Goal: Book appointment/travel/reservation

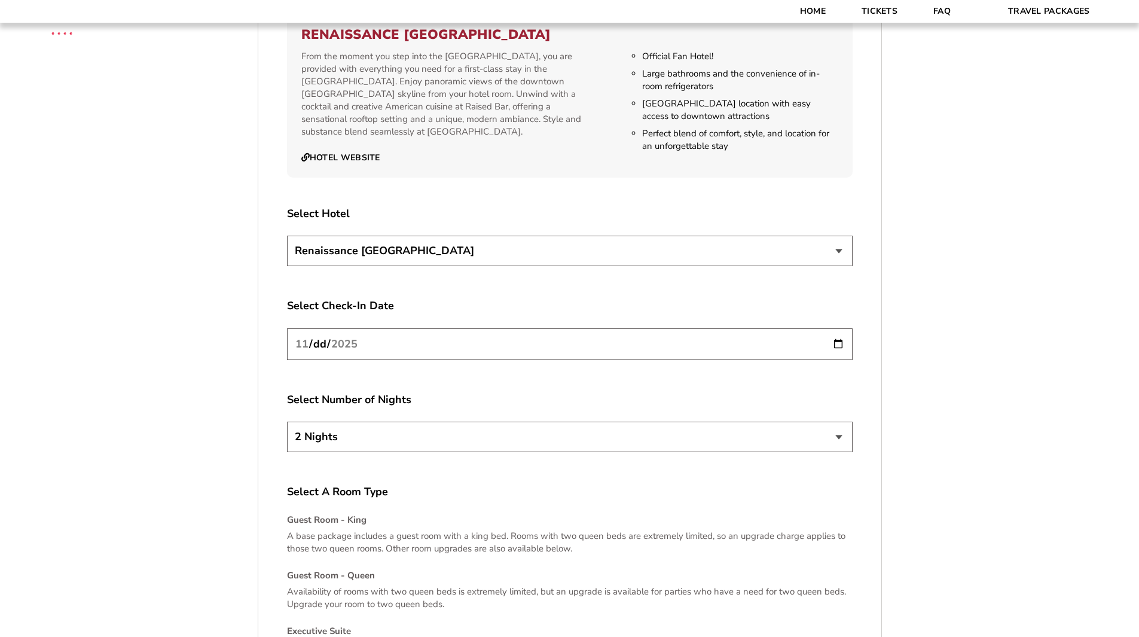
scroll to position [1373, 0]
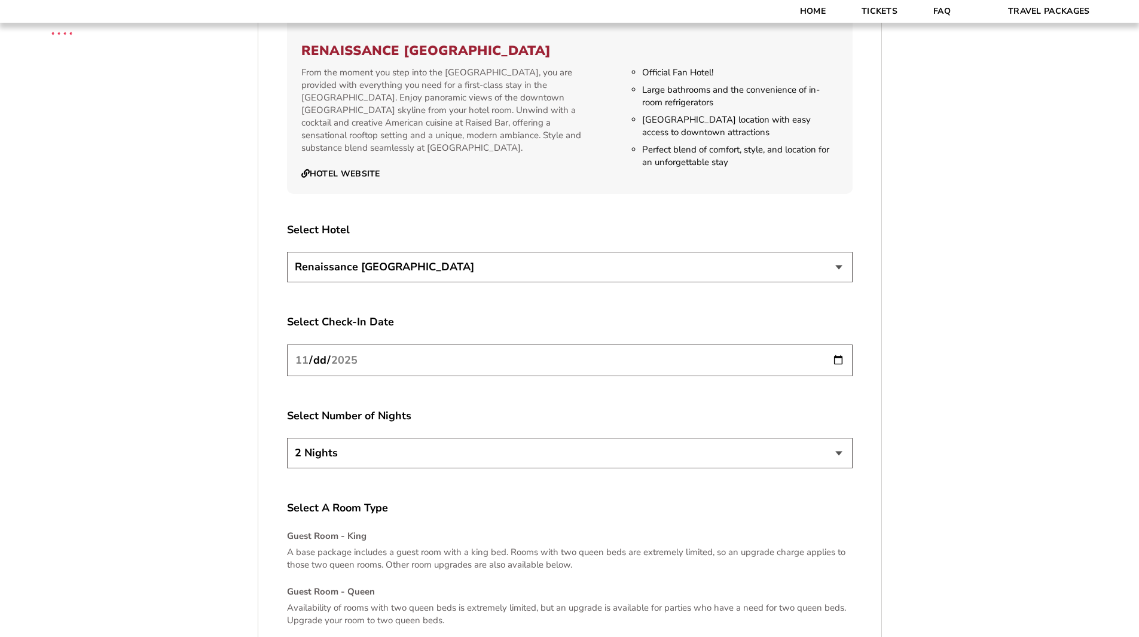
click at [843, 458] on select "2 Nights 3 Nights 4 Nights" at bounding box center [570, 453] width 566 height 31
select select "3 Nights"
click at [287, 438] on select "2 Nights 3 Nights 4 Nights" at bounding box center [570, 453] width 566 height 31
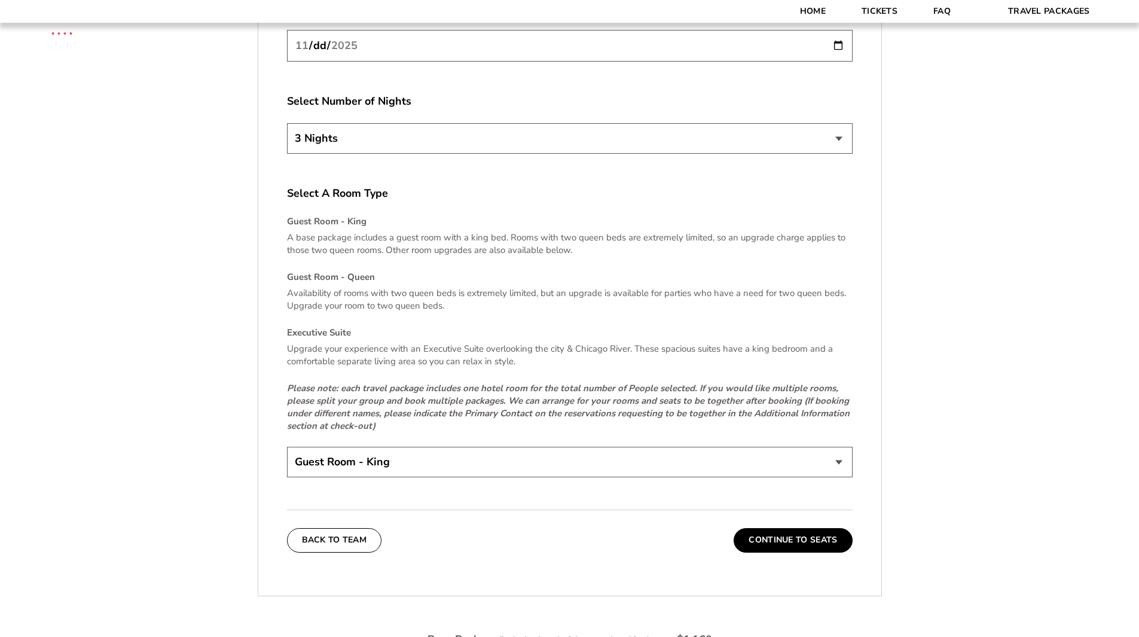
scroll to position [1715, 0]
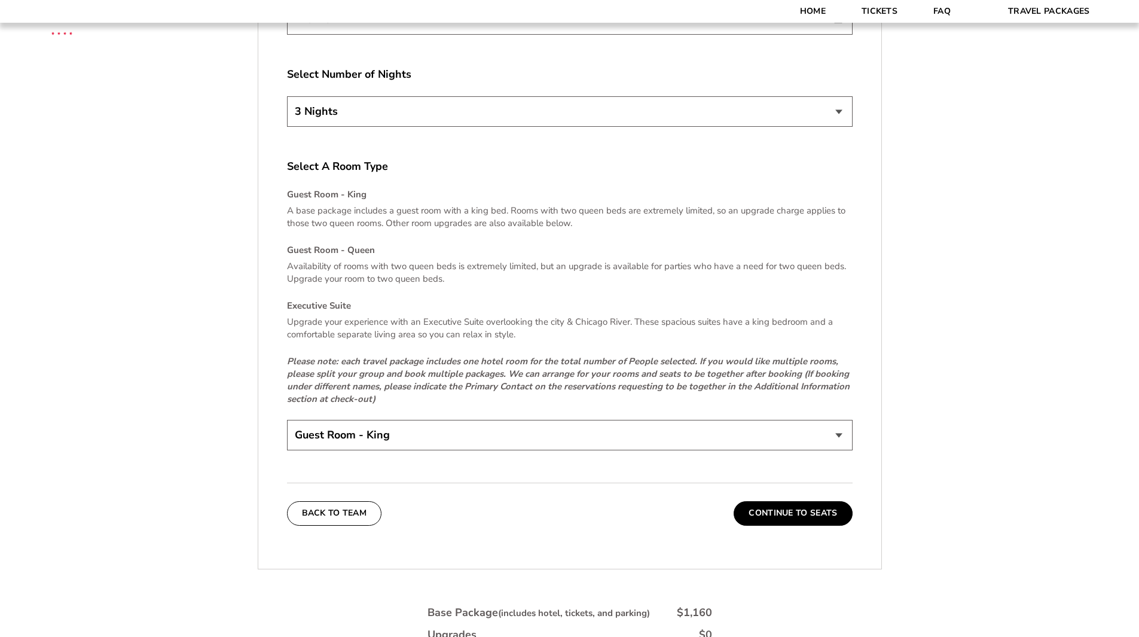
click at [832, 437] on select "Guest Room - King Guest Room - Queen (+$95 per night) Executive Suite (+$315 pe…" at bounding box center [570, 435] width 566 height 31
click at [807, 514] on button "Continue To Seats" at bounding box center [793, 513] width 118 height 24
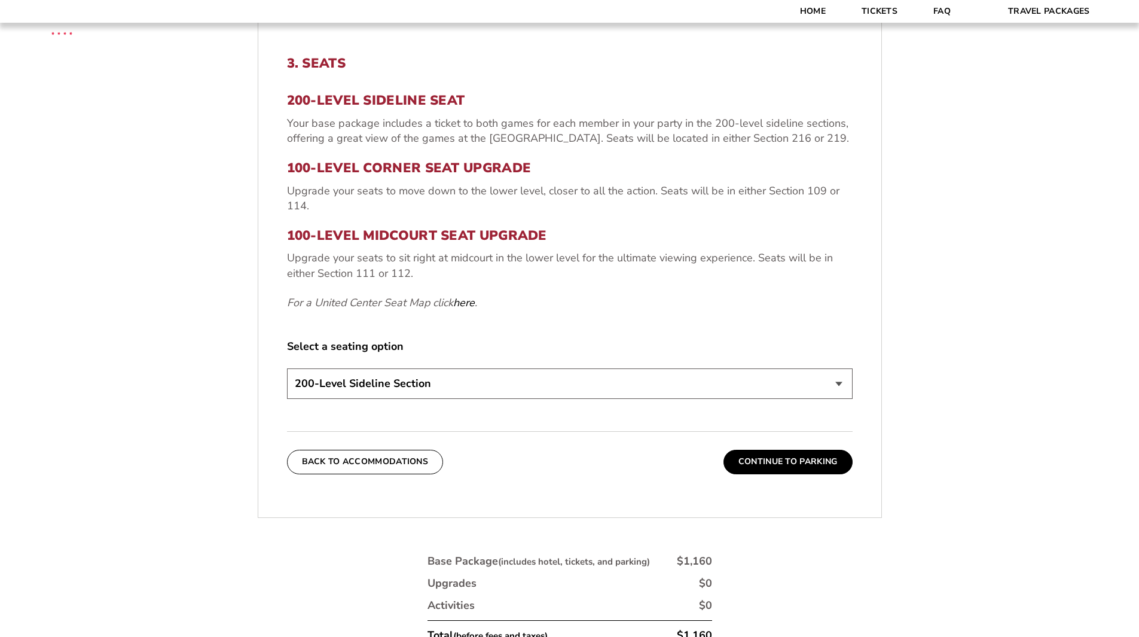
scroll to position [484, 0]
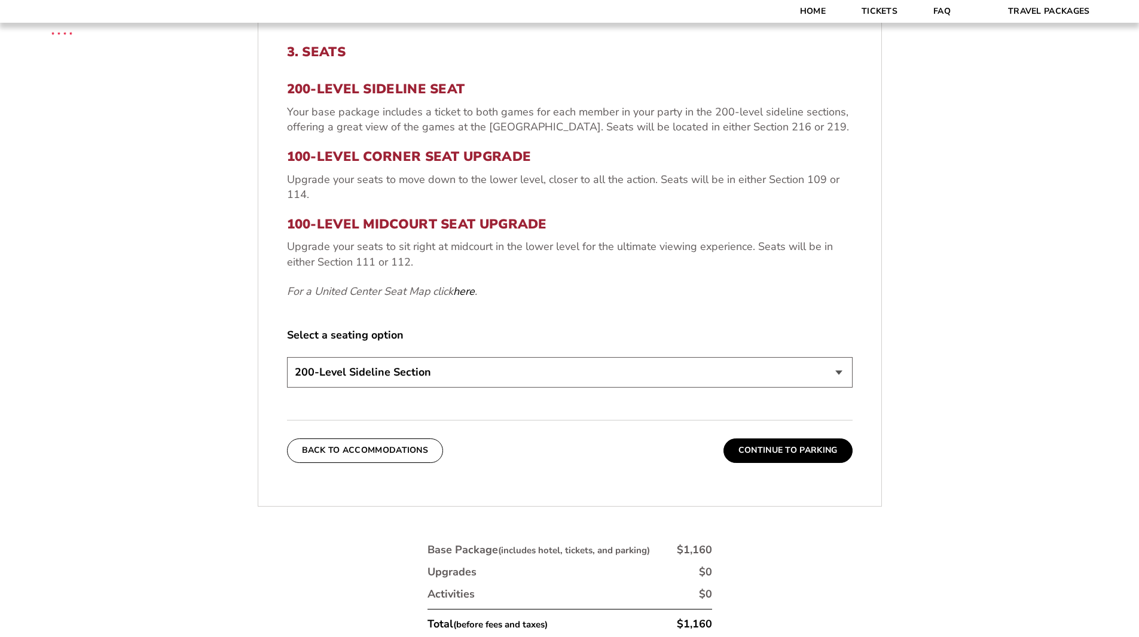
click at [779, 379] on select "200-Level Sideline Section 100-Level Corner Seat Upgrade (+$80 per person) 100-…" at bounding box center [570, 372] width 566 height 31
select select "100-Level Midcourt Seat Upgrade"
click at [287, 357] on select "200-Level Sideline Section 100-Level Corner Seat Upgrade (+$80 per person) 100-…" at bounding box center [570, 372] width 566 height 31
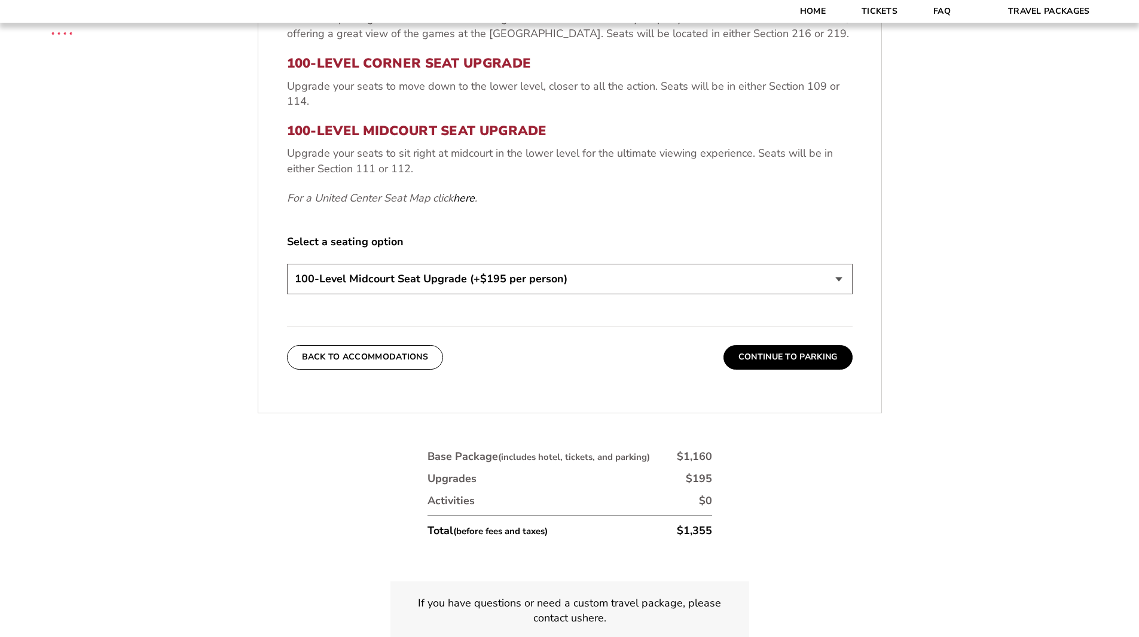
scroll to position [580, 0]
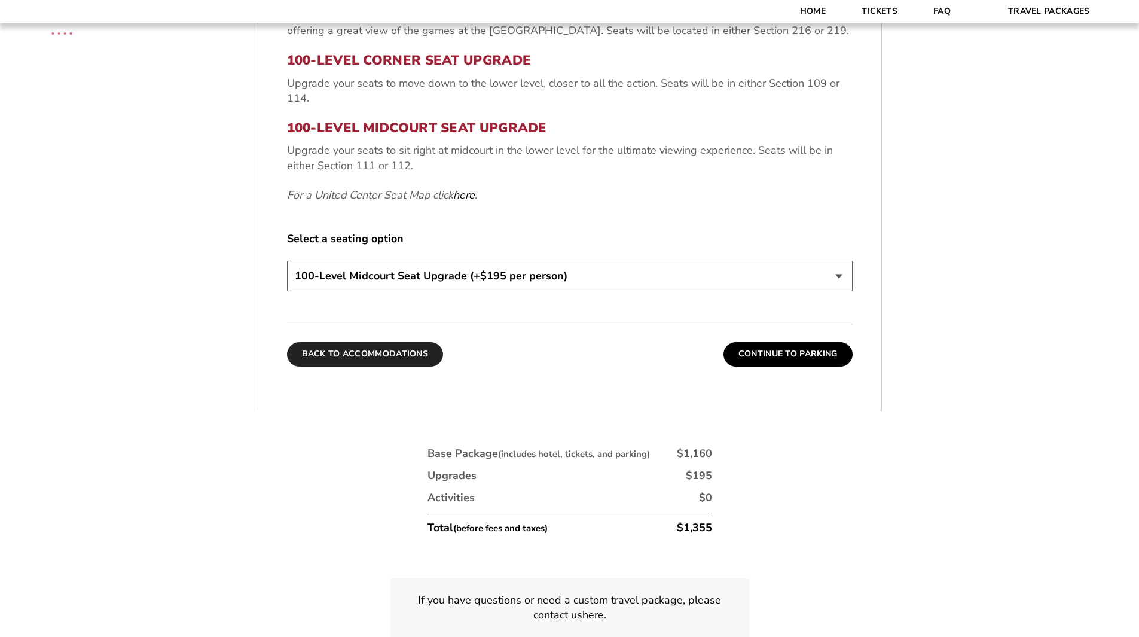
click at [368, 361] on button "Back To Accommodations" at bounding box center [365, 354] width 157 height 24
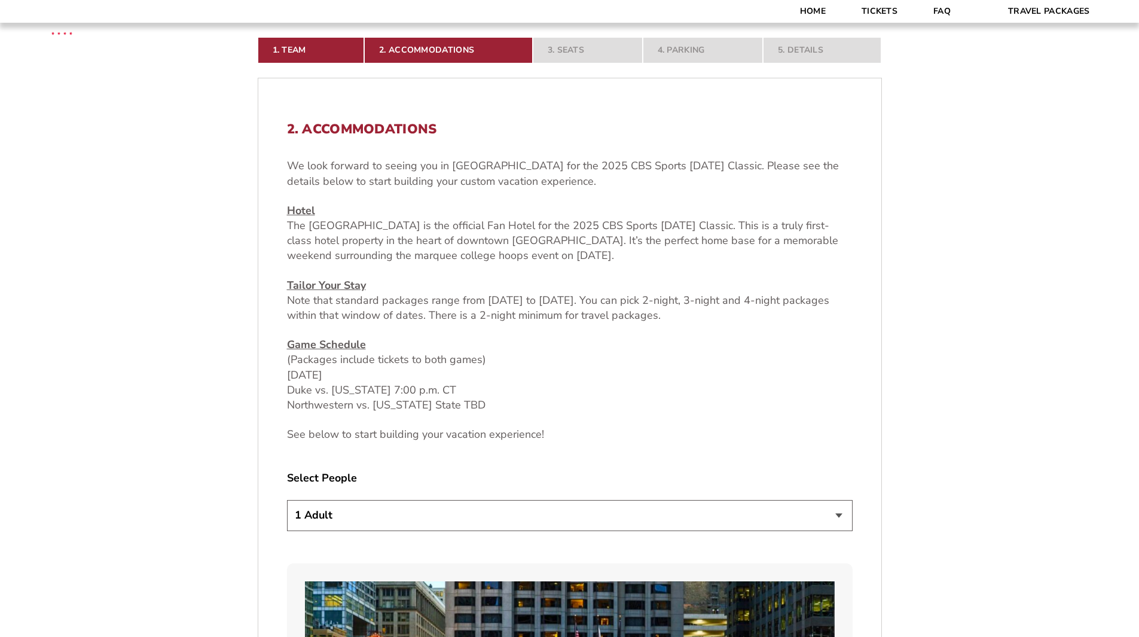
scroll to position [404, 0]
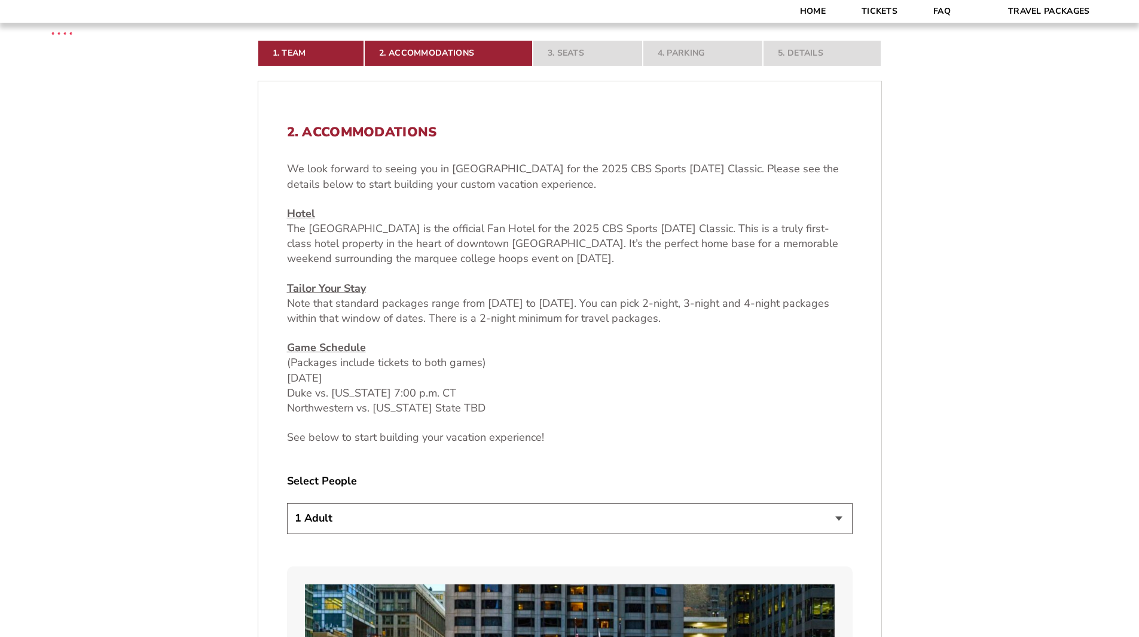
click at [800, 520] on select "1 Adult 2 Adults 3 Adults 4 Adults 2 Adults + 1 Child 2 Adults + 2 Children 2 A…" at bounding box center [570, 518] width 566 height 31
select select "4 Adults"
click at [287, 503] on select "1 Adult 2 Adults 3 Adults 4 Adults 2 Adults + 1 Child 2 Adults + 2 Children 2 A…" at bounding box center [570, 518] width 566 height 31
click at [819, 526] on select "1 Adult 2 Adults 3 Adults 4 Adults 2 Adults + 1 Child 2 Adults + 2 Children 2 A…" at bounding box center [570, 518] width 566 height 31
click at [287, 503] on select "1 Adult 2 Adults 3 Adults 4 Adults 2 Adults + 1 Child 2 Adults + 2 Children 2 A…" at bounding box center [570, 518] width 566 height 31
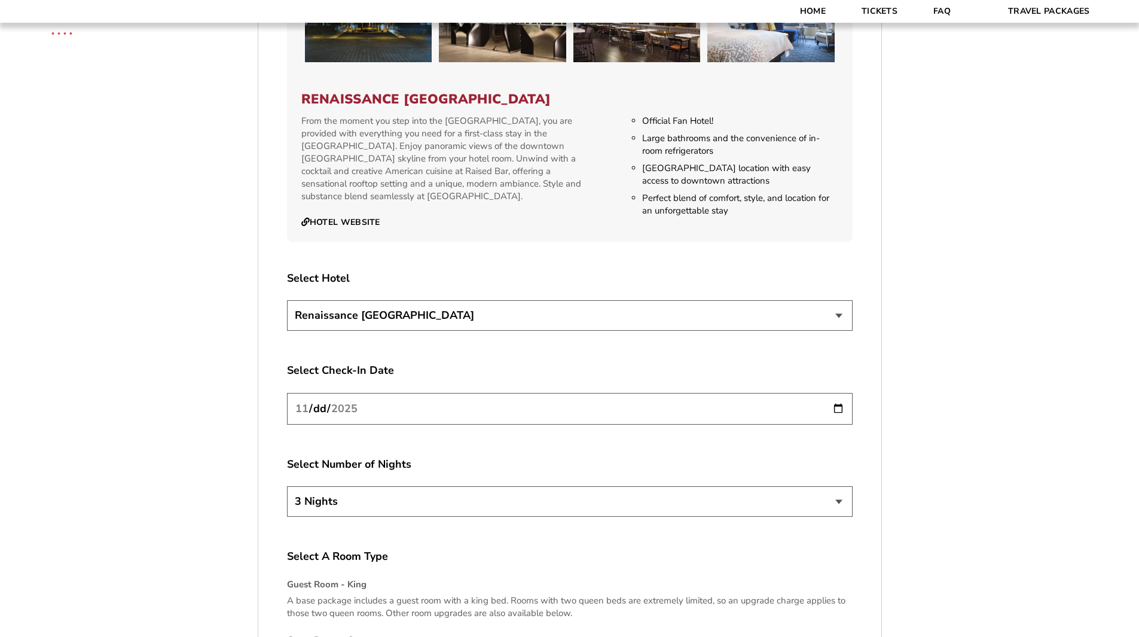
scroll to position [1327, 0]
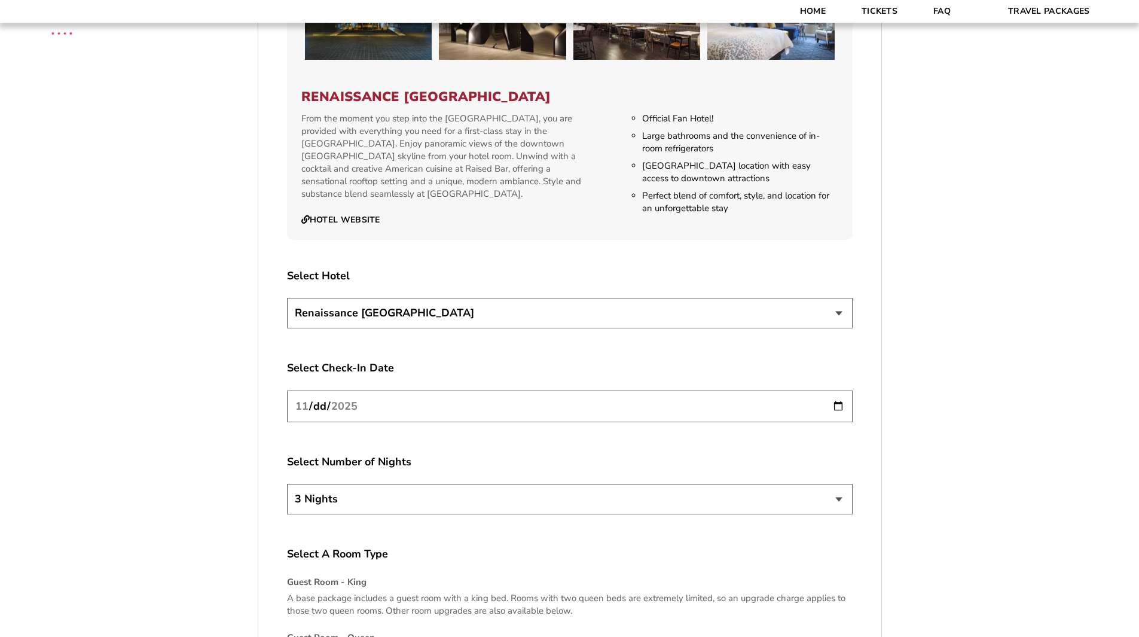
click at [810, 403] on input "[DATE]" at bounding box center [570, 407] width 566 height 32
click at [821, 507] on select "2 Nights 3 Nights 4 Nights" at bounding box center [570, 499] width 566 height 31
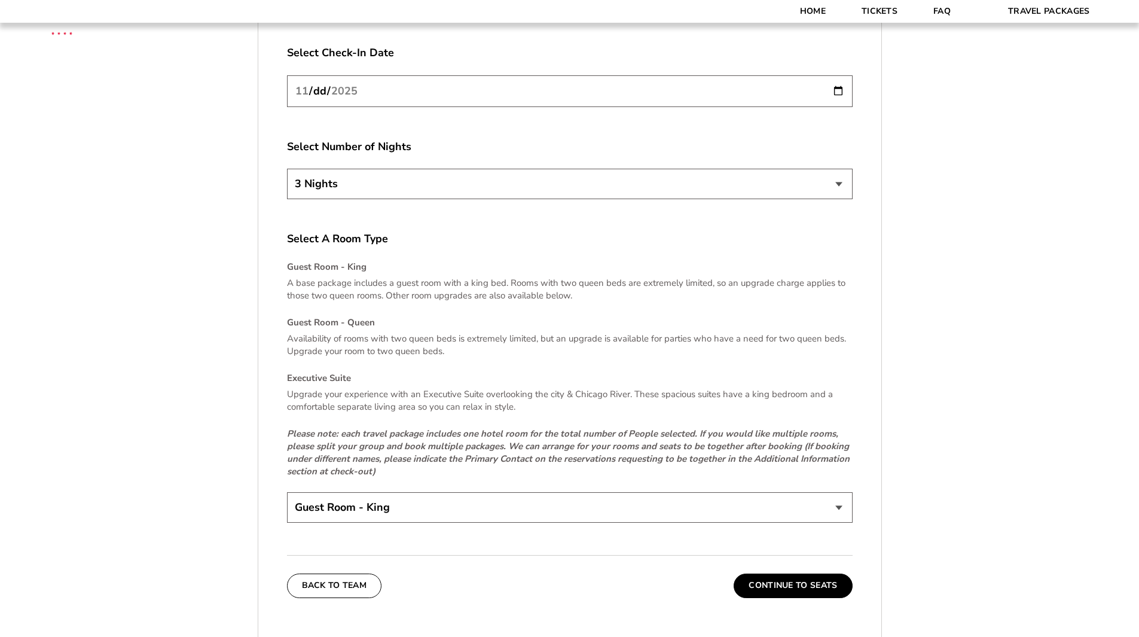
scroll to position [1648, 0]
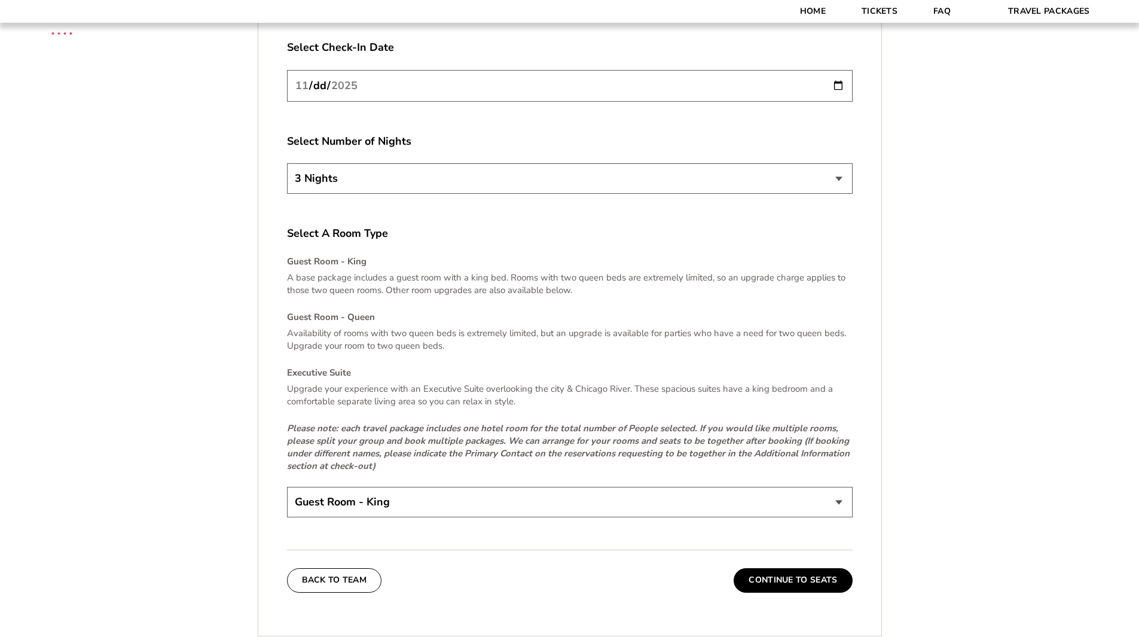
click at [835, 502] on select "Guest Room - King Guest Room - Queen (+$95 per night) Executive Suite (+$315 pe…" at bounding box center [570, 502] width 566 height 31
click at [790, 582] on button "Continue To Seats" at bounding box center [793, 580] width 118 height 24
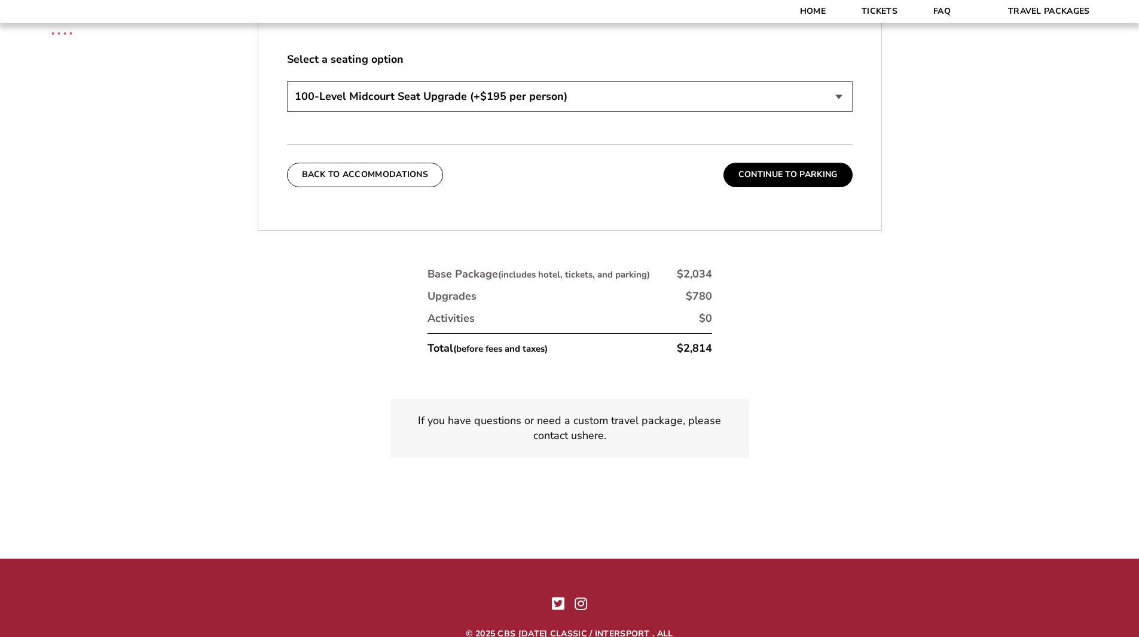
scroll to position [746, 0]
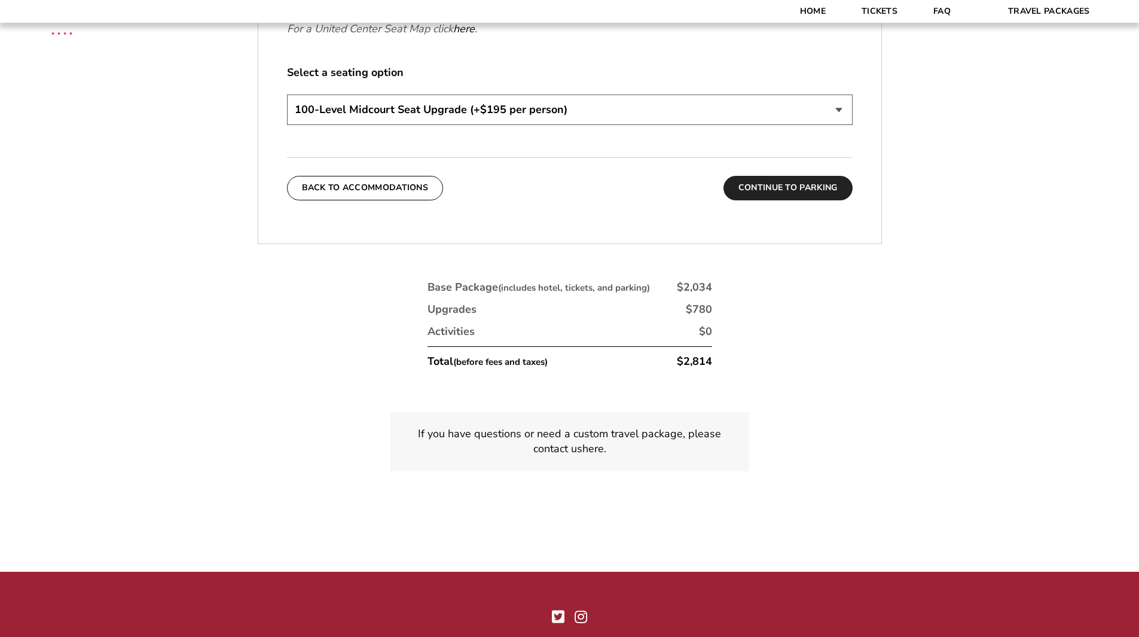
click at [819, 193] on button "Continue To Parking" at bounding box center [788, 188] width 129 height 24
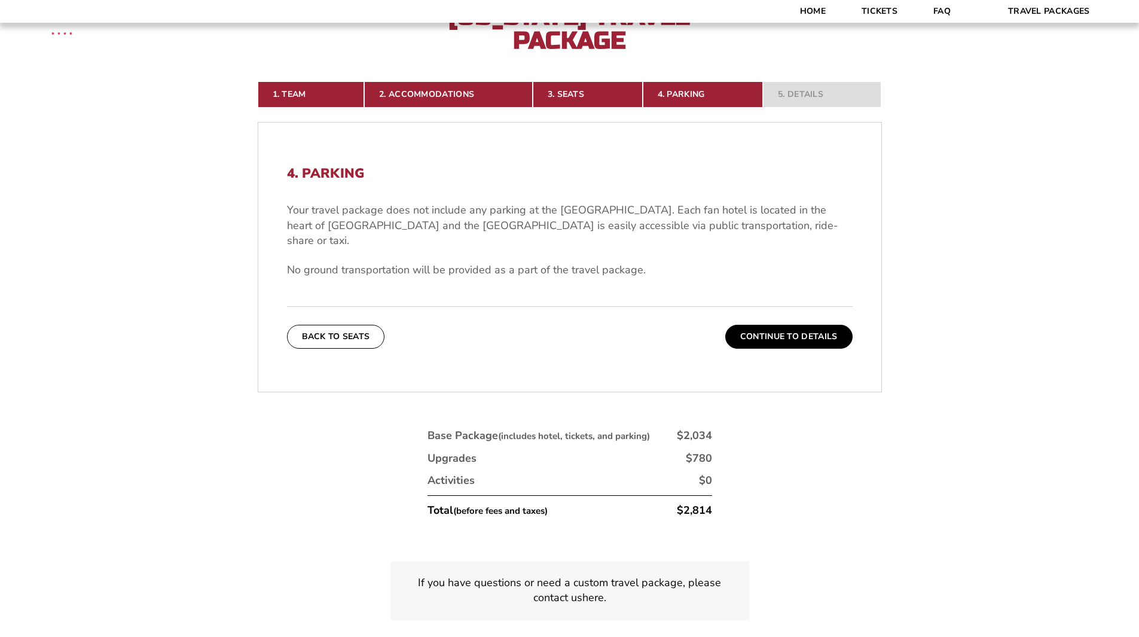
scroll to position [356, 0]
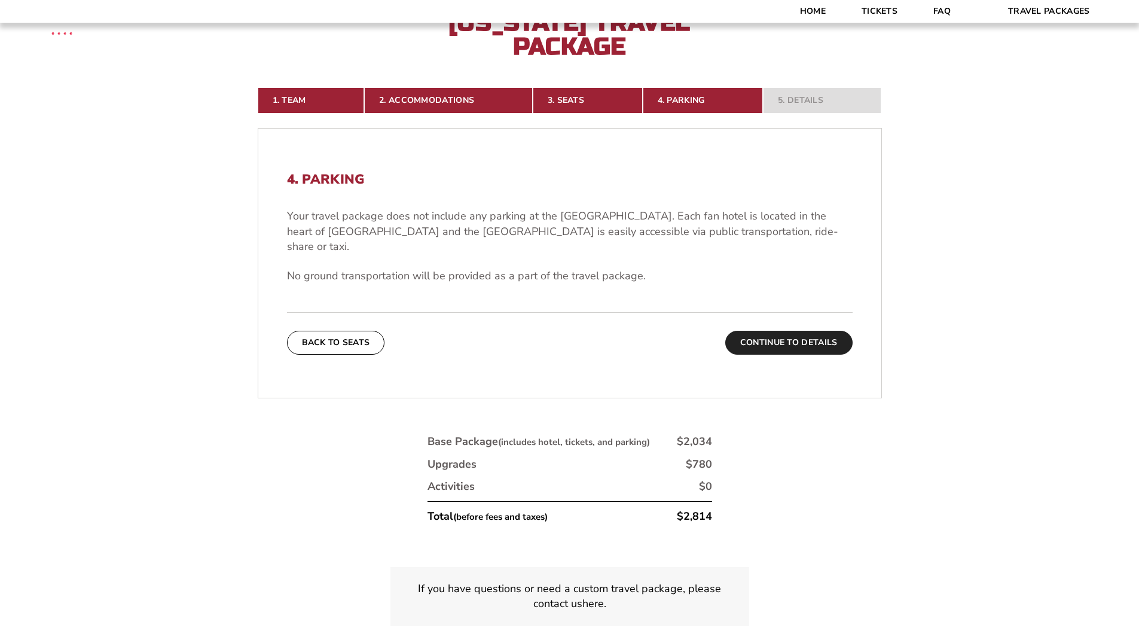
click at [818, 331] on button "Continue To Details" at bounding box center [788, 343] width 127 height 24
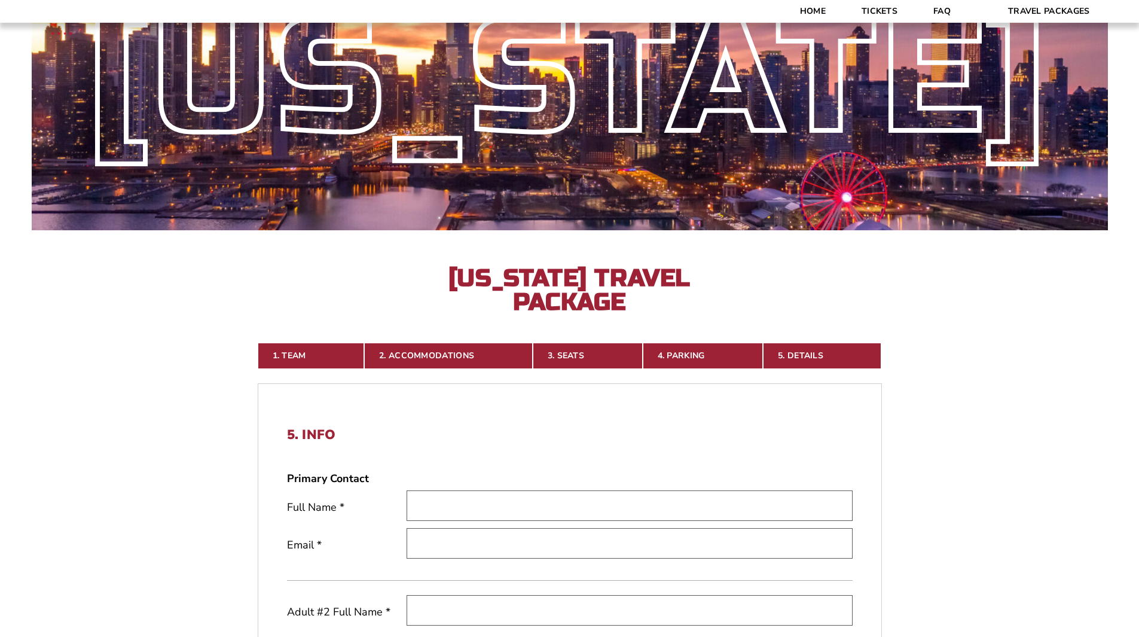
scroll to position [86, 0]
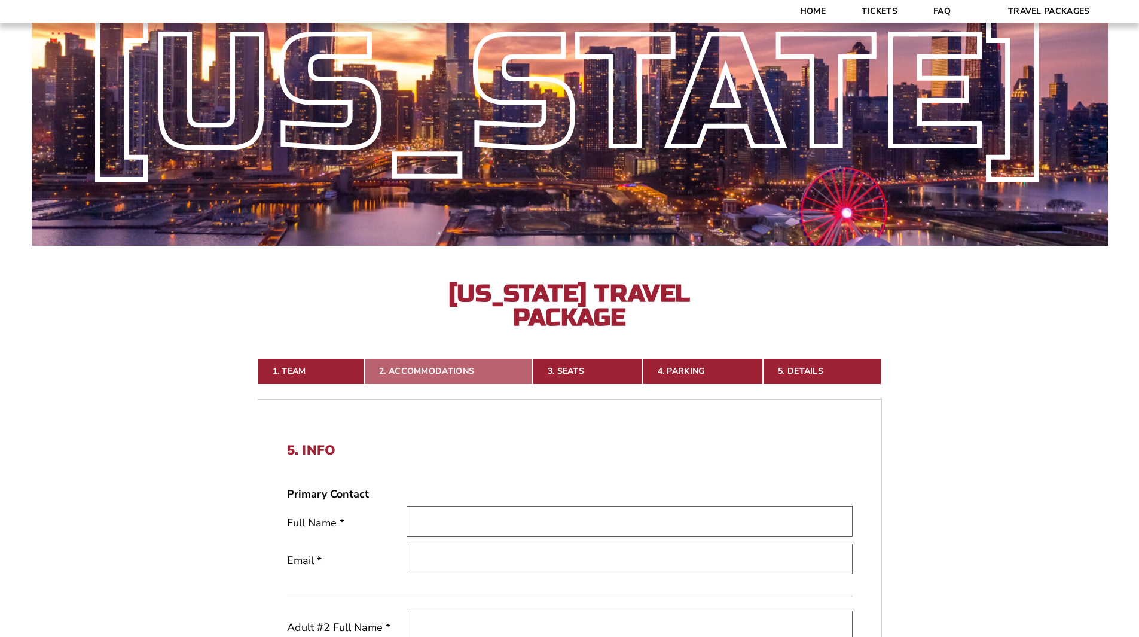
click at [432, 368] on link "2. Accommodations" at bounding box center [448, 371] width 169 height 26
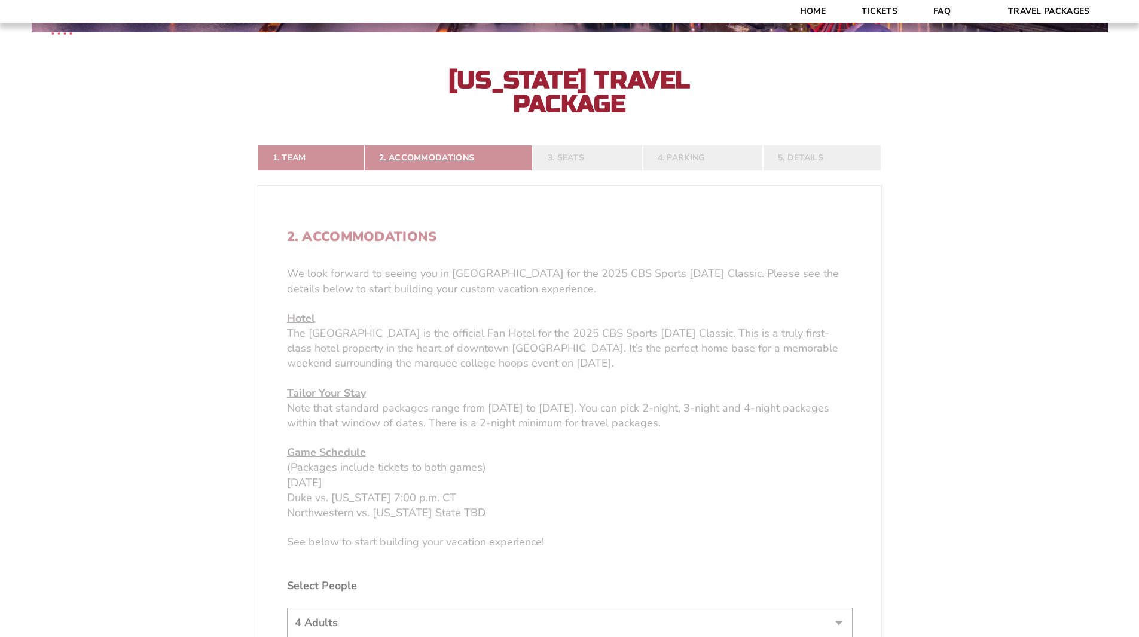
scroll to position [301, 0]
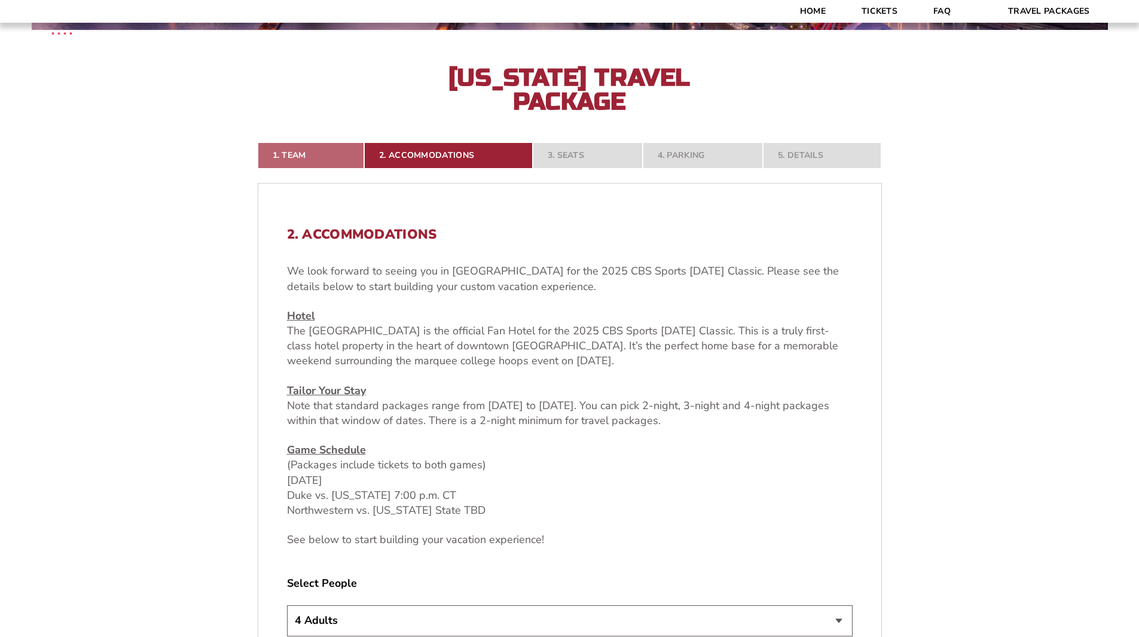
click at [302, 157] on link "1. Team" at bounding box center [311, 155] width 107 height 26
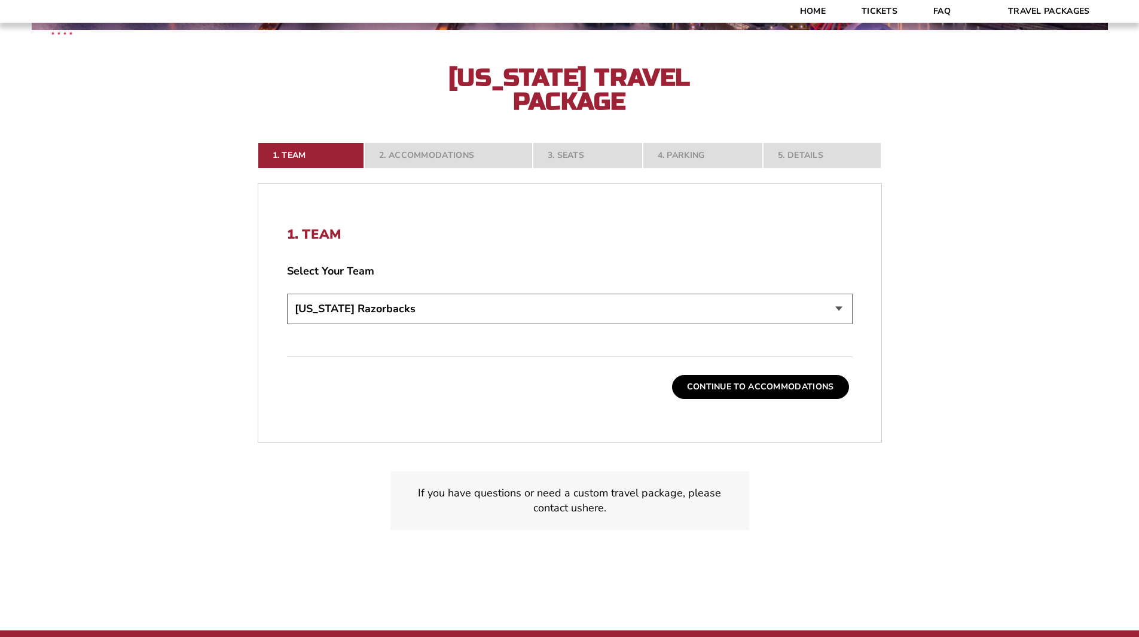
click at [562, 155] on nav "1. Team 2. Accommodations 3. Seats 4. Parking 5. Details" at bounding box center [570, 155] width 624 height 26
click at [571, 150] on nav "1. Team 2. Accommodations 3. Seats 4. Parking 5. Details" at bounding box center [570, 155] width 624 height 26
